Goal: Register for event/course

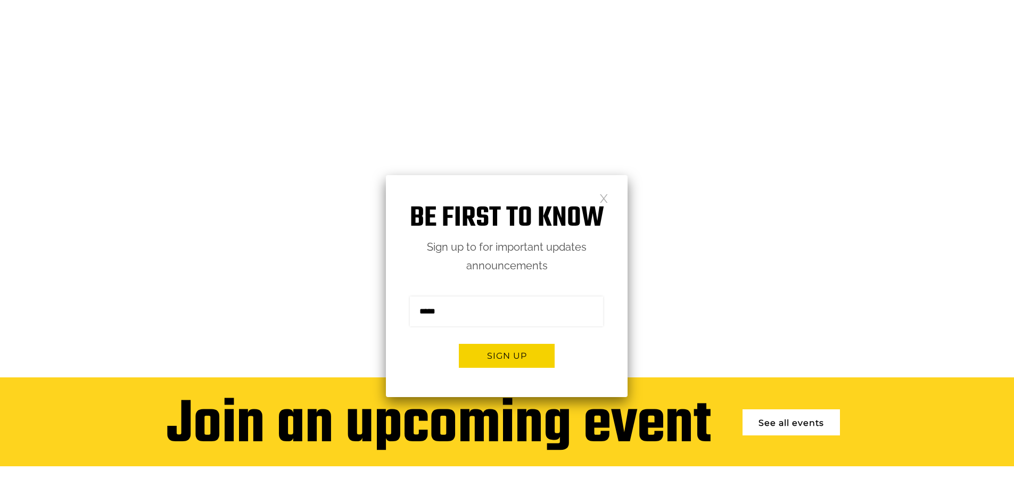
scroll to position [106, 0]
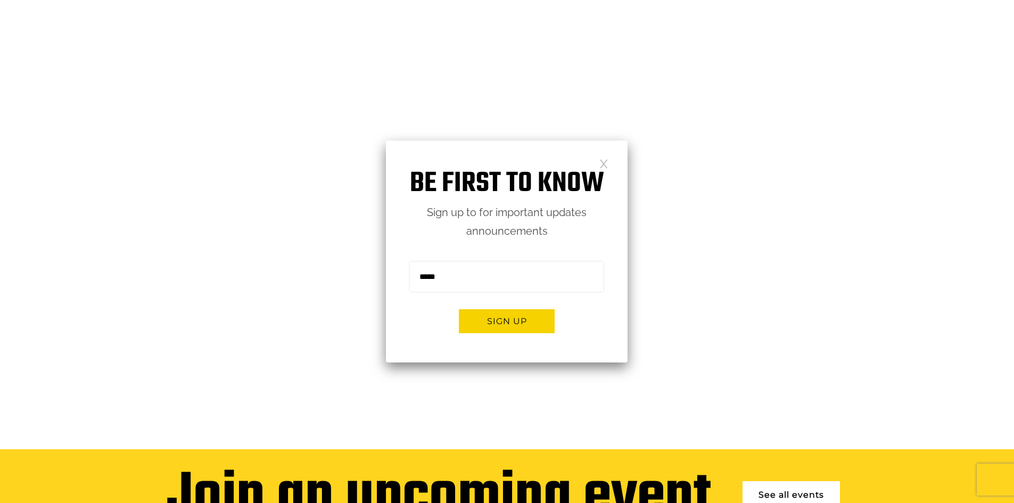
click at [601, 160] on link at bounding box center [603, 163] width 9 height 9
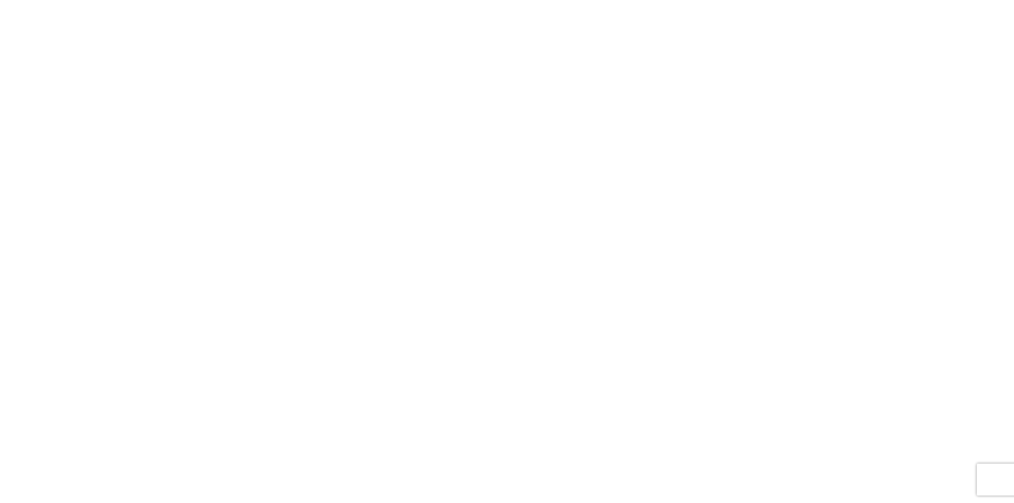
scroll to position [0, 0]
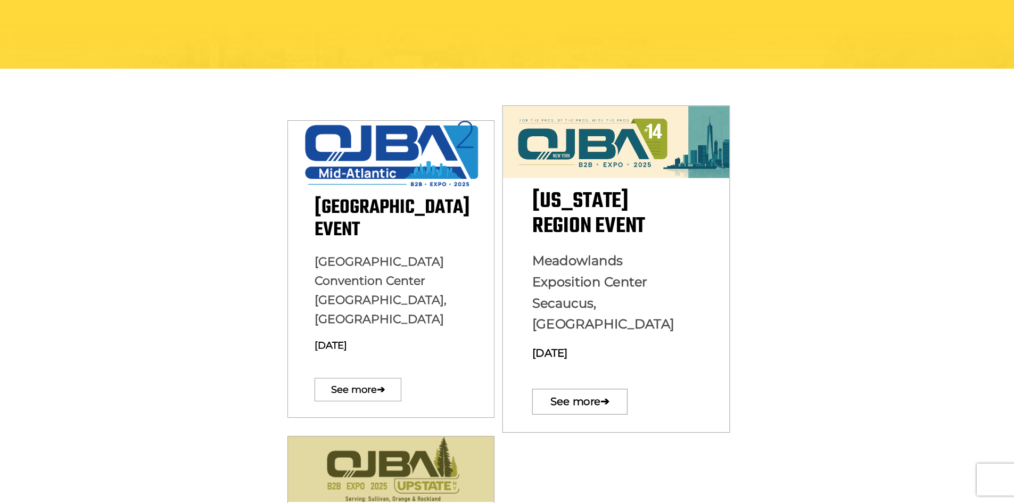
scroll to position [213, 0]
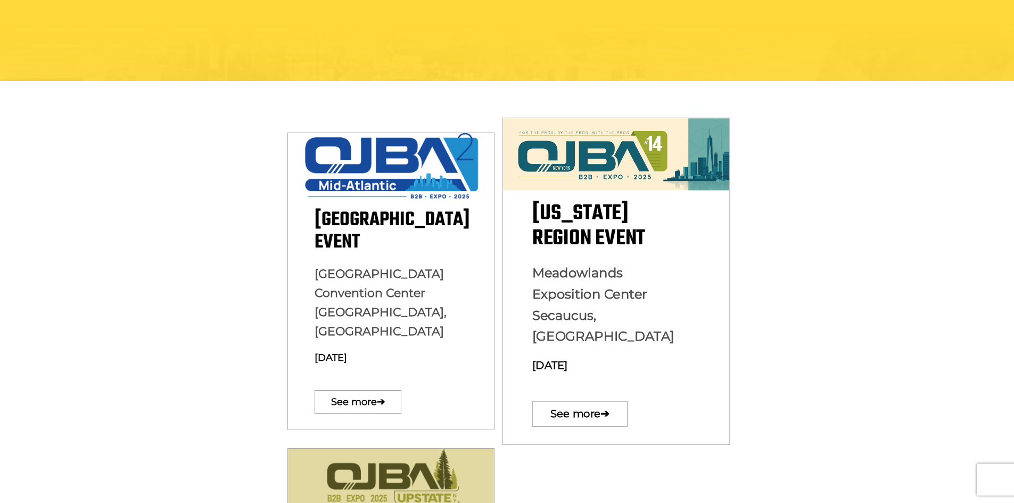
click at [470, 253] on span "New York Region Event" at bounding box center [391, 231] width 155 height 53
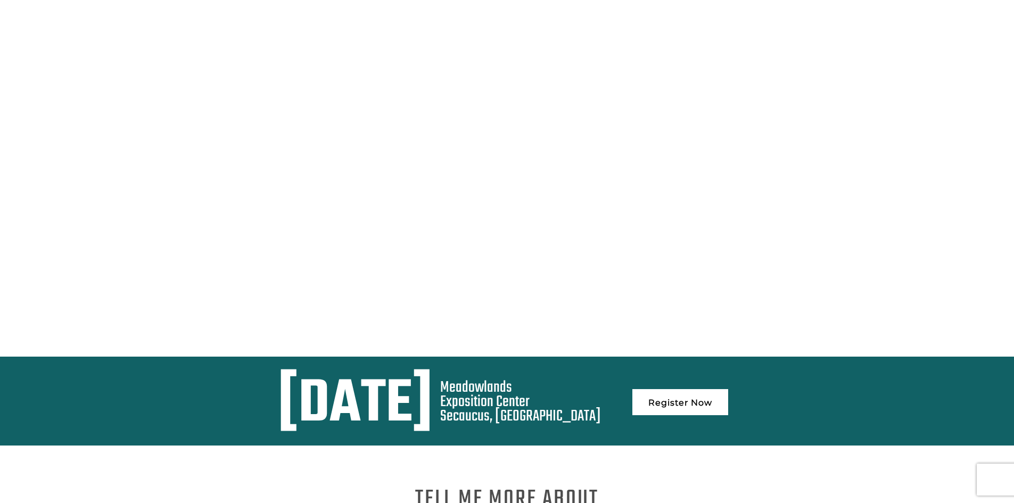
scroll to position [213, 0]
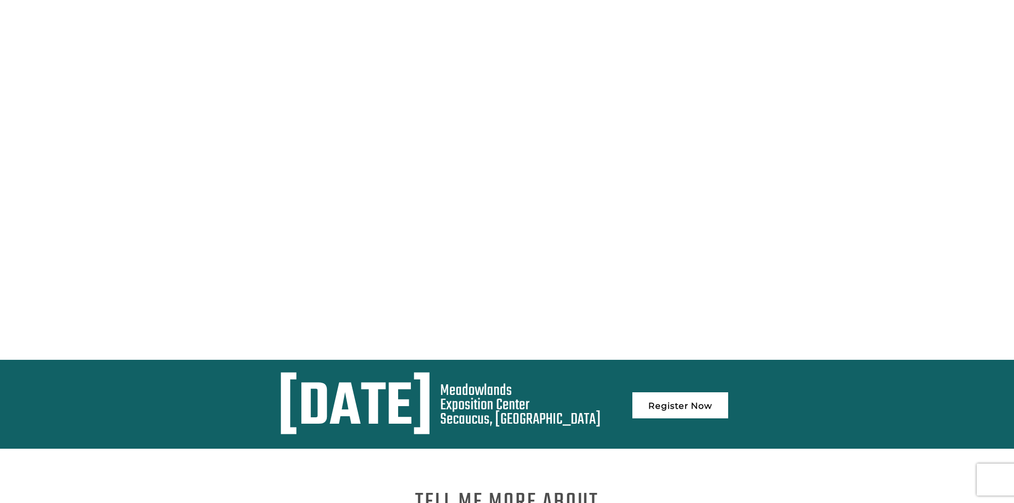
scroll to position [182, 0]
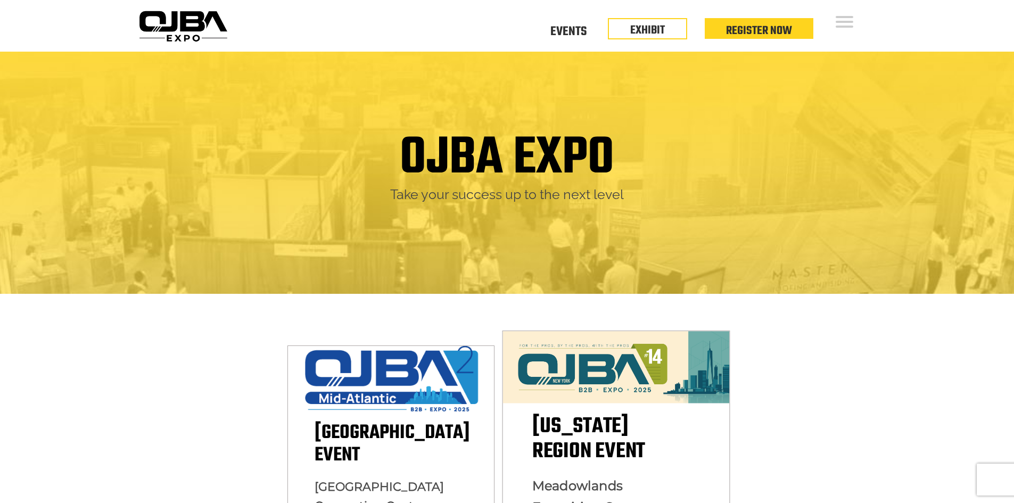
scroll to position [213, 0]
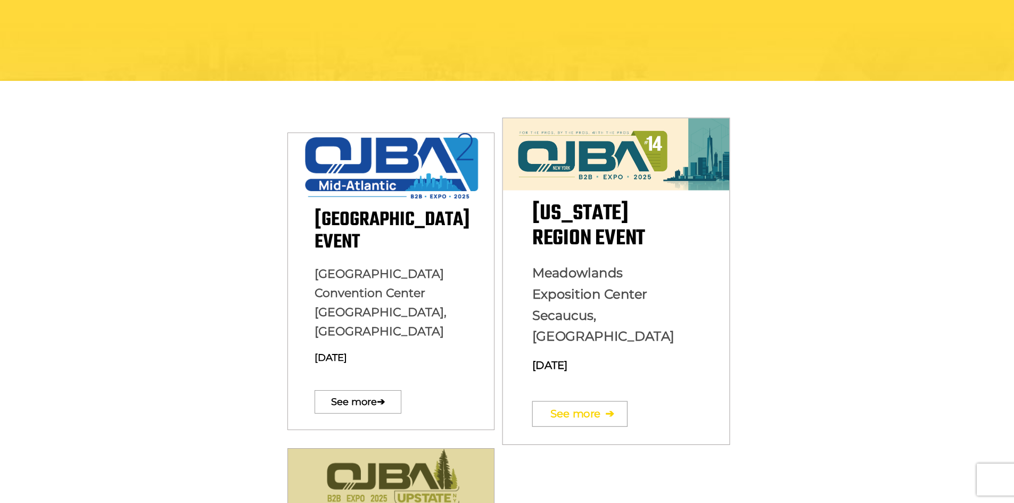
click at [583, 402] on link "See more ➔" at bounding box center [579, 414] width 95 height 26
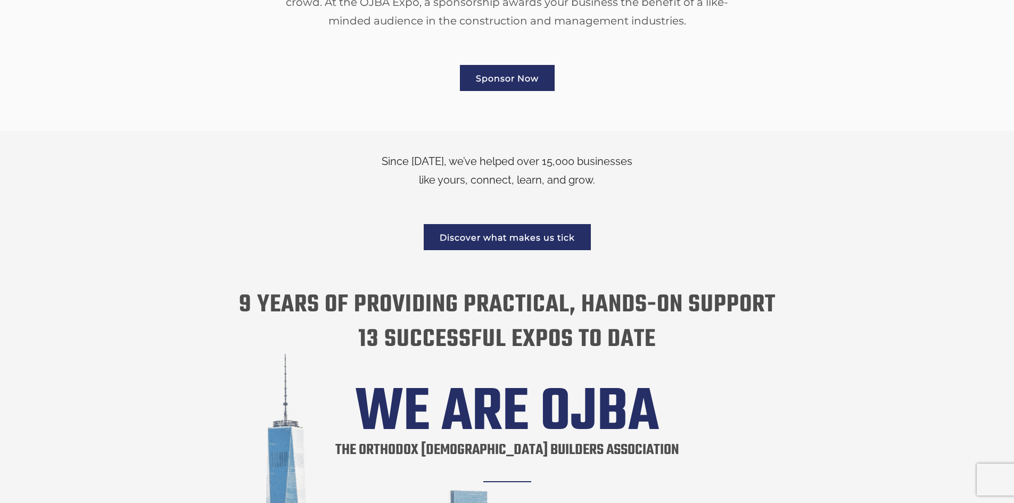
scroll to position [1614, 0]
